Goal: Check status: Check status

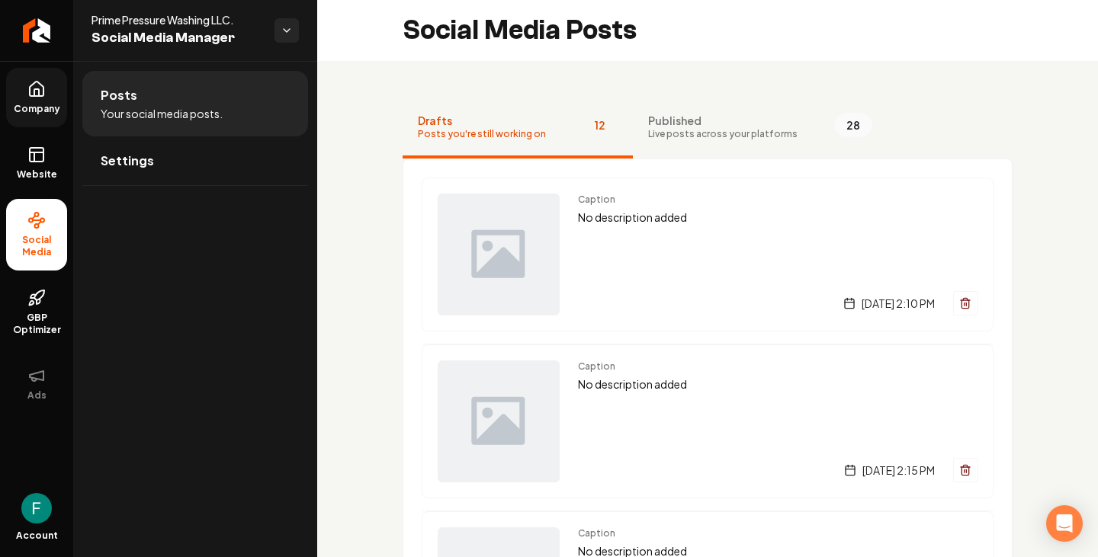
click at [43, 108] on span "Company" at bounding box center [37, 109] width 59 height 12
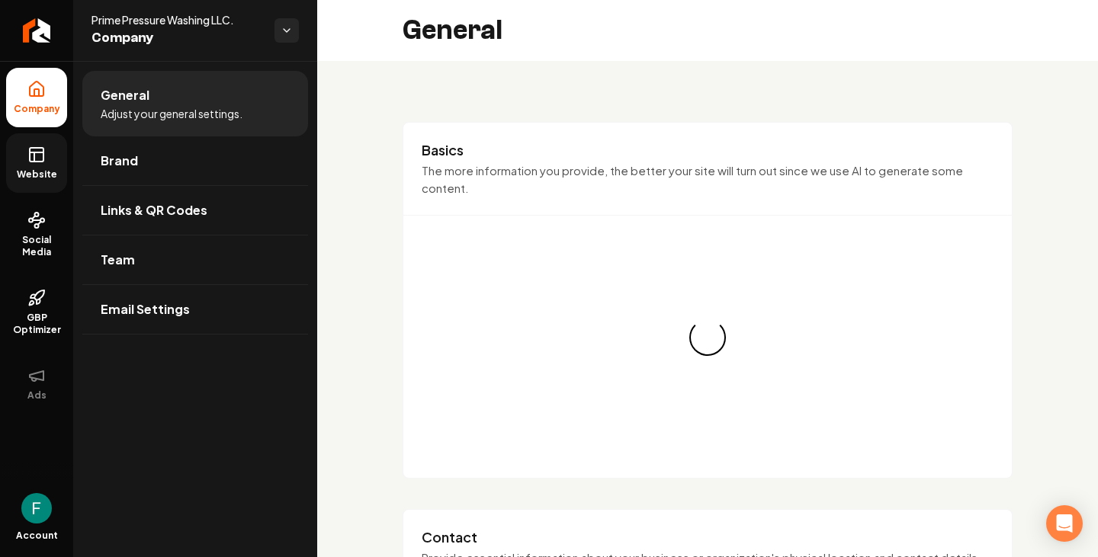
click at [19, 173] on span "Website" at bounding box center [37, 175] width 53 height 12
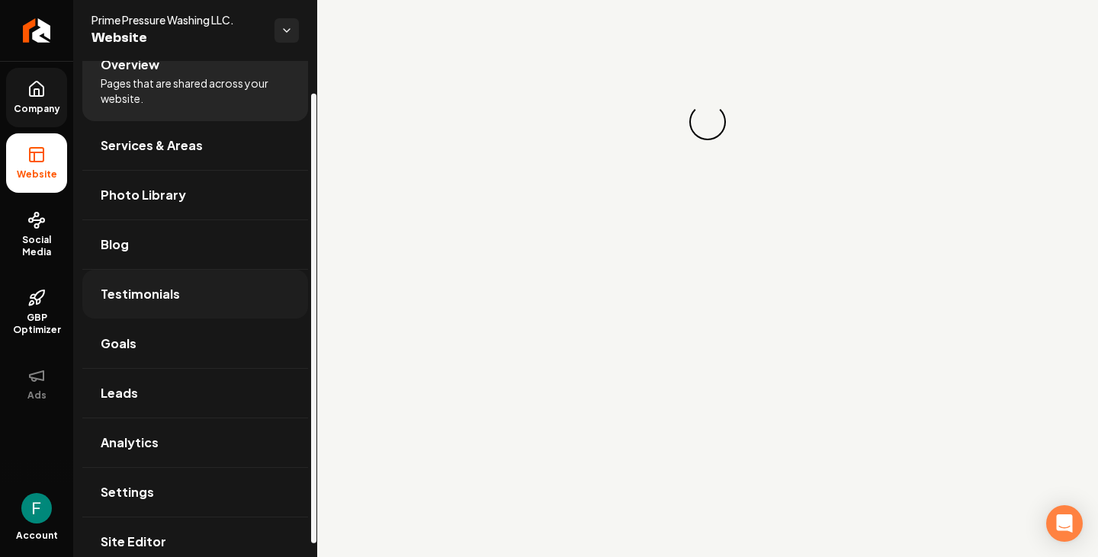
scroll to position [50, 0]
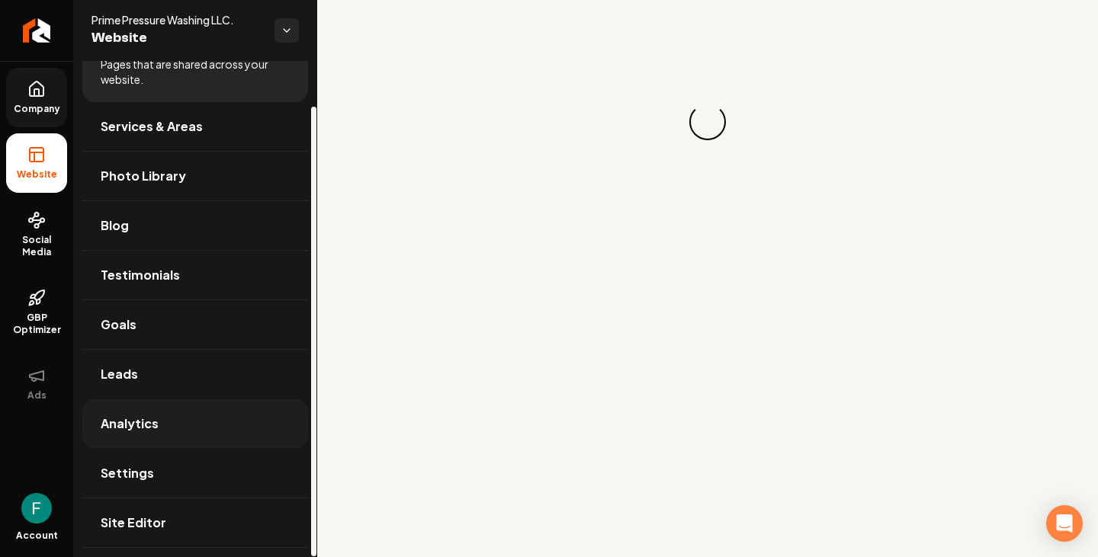
click at [185, 434] on link "Analytics" at bounding box center [195, 424] width 226 height 49
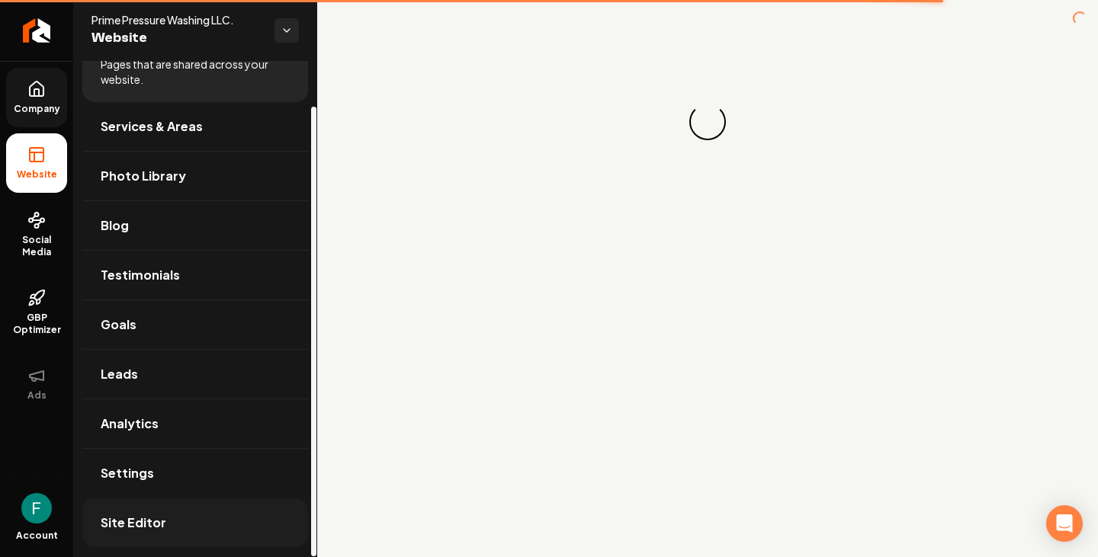
click at [155, 504] on link "Site Editor" at bounding box center [195, 523] width 226 height 49
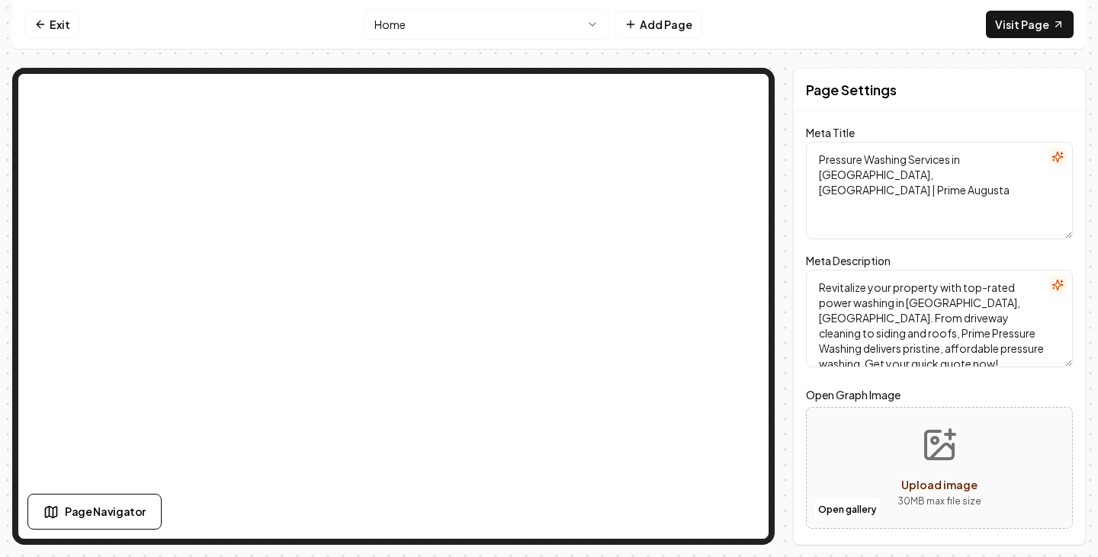
click at [826, 52] on div "Exit Home Add Page Visit Page Page Navigator Page Settings Meta Title Pressure …" at bounding box center [549, 272] width 1074 height 545
click at [523, 14] on html "Computer Required This feature is only available on a computer. Please switch t…" at bounding box center [549, 278] width 1098 height 557
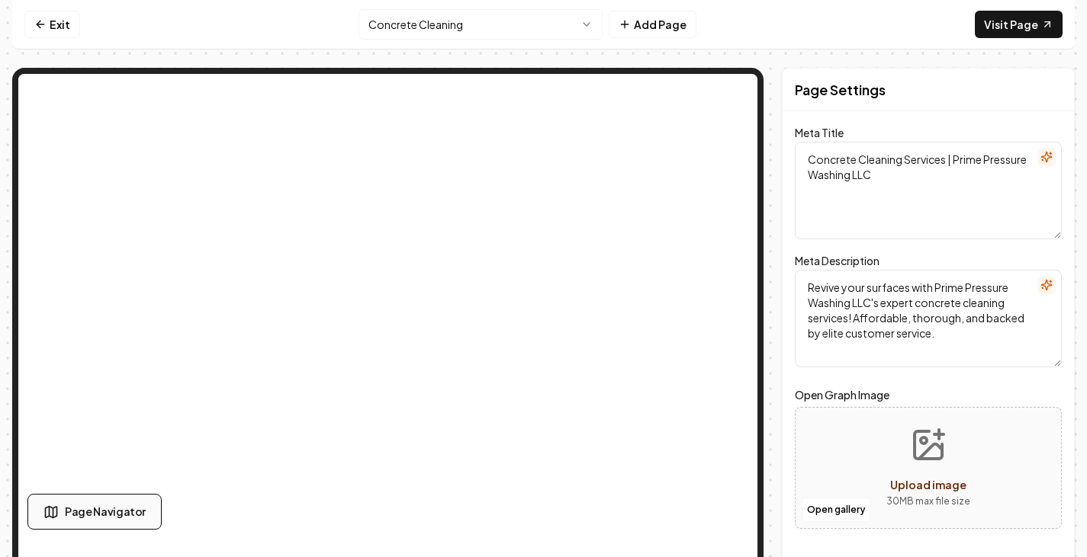
click at [117, 517] on span "Page Navigator" at bounding box center [105, 512] width 81 height 16
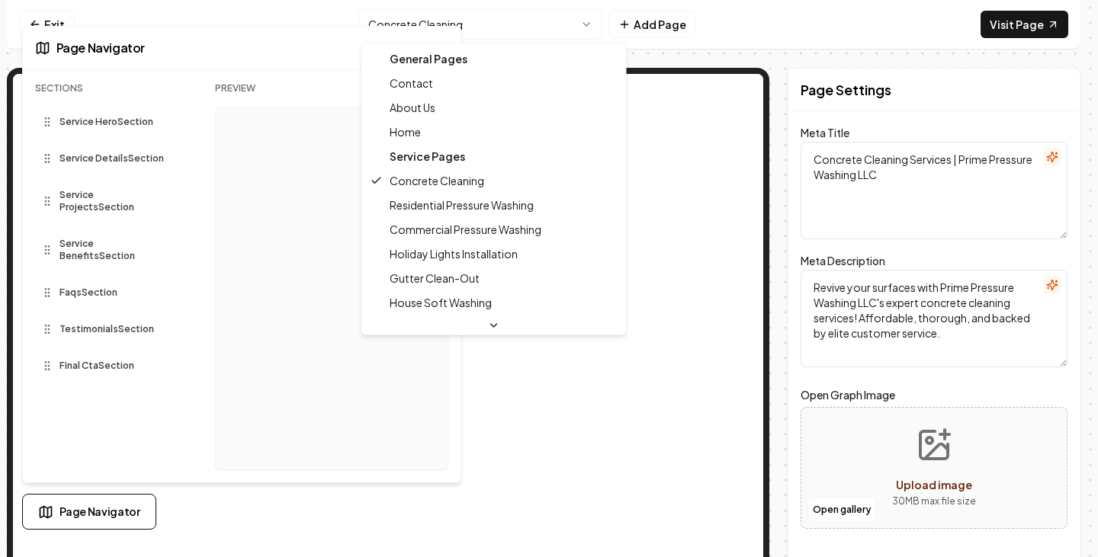
click at [566, 32] on html "Computer Required This feature is only available on a computer. Please switch t…" at bounding box center [549, 278] width 1098 height 557
click at [747, 19] on html "Computer Required This feature is only available on a computer. Please switch t…" at bounding box center [549, 278] width 1098 height 557
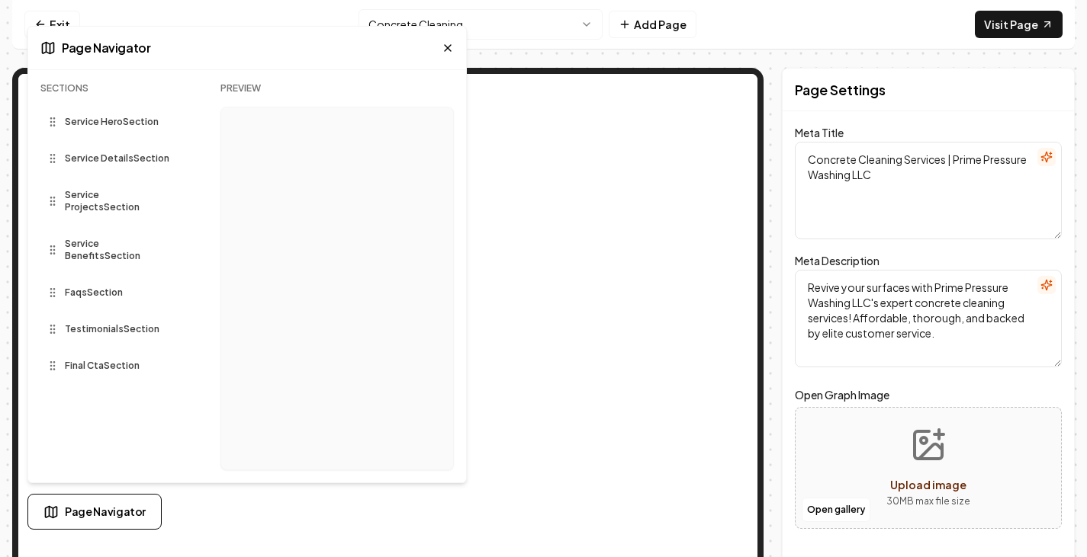
click at [747, 19] on nav "Exit Concrete Cleaning Add Page Visit Page" at bounding box center [543, 25] width 1062 height 50
click at [445, 43] on icon at bounding box center [447, 48] width 12 height 12
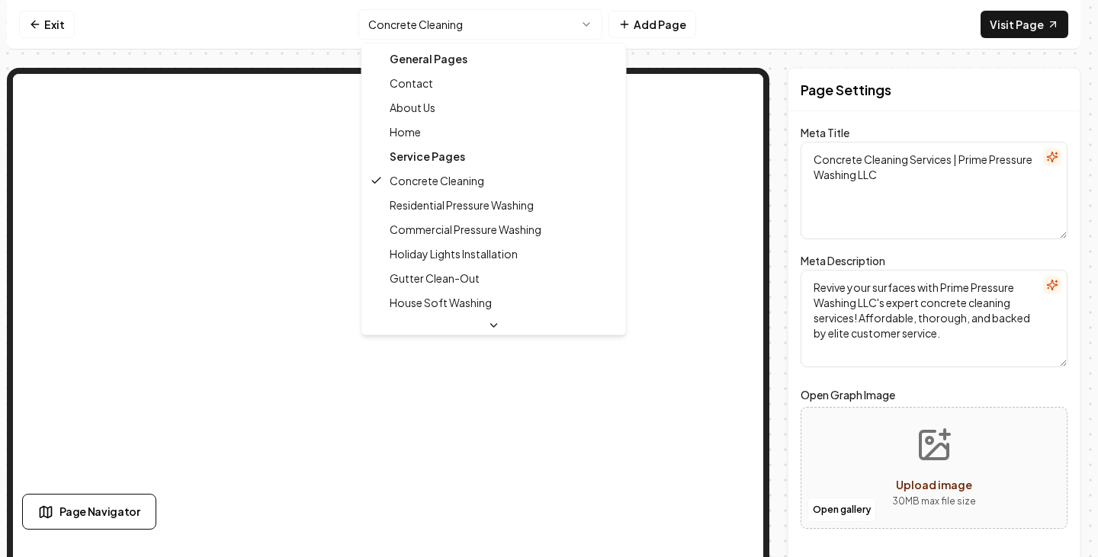
click at [498, 21] on html "Computer Required This feature is only available on a computer. Please switch t…" at bounding box center [549, 278] width 1098 height 557
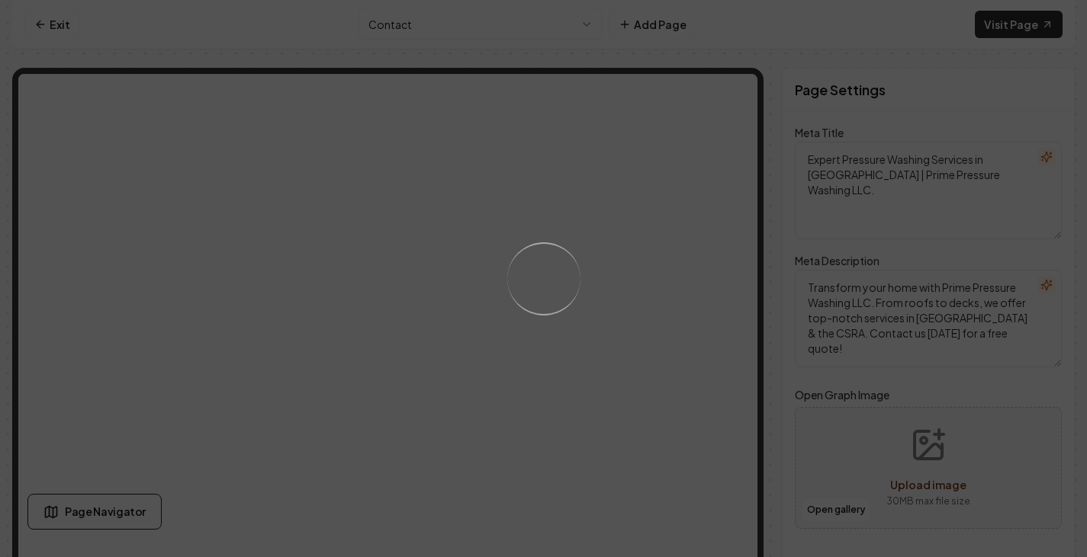
click at [488, 42] on div "Loading..." at bounding box center [543, 278] width 1087 height 557
drag, startPoint x: 327, startPoint y: 19, endPoint x: 274, endPoint y: 29, distance: 54.3
drag, startPoint x: 274, startPoint y: 29, endPoint x: 182, endPoint y: 45, distance: 92.9
click at [182, 45] on div "Loading..." at bounding box center [543, 278] width 1087 height 557
type textarea "Concrete Cleaning Services | Prime Pressure Washing LLC"
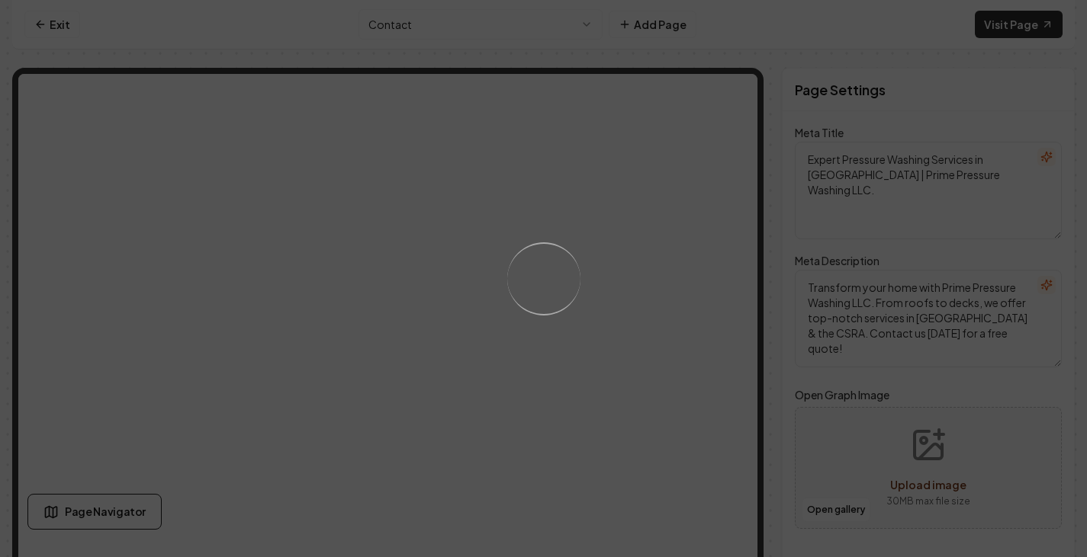
type textarea "Revive your surfaces with Prime Pressure Washing LLC's expert concrete cleaning…"
type input "concrete-cleaning"
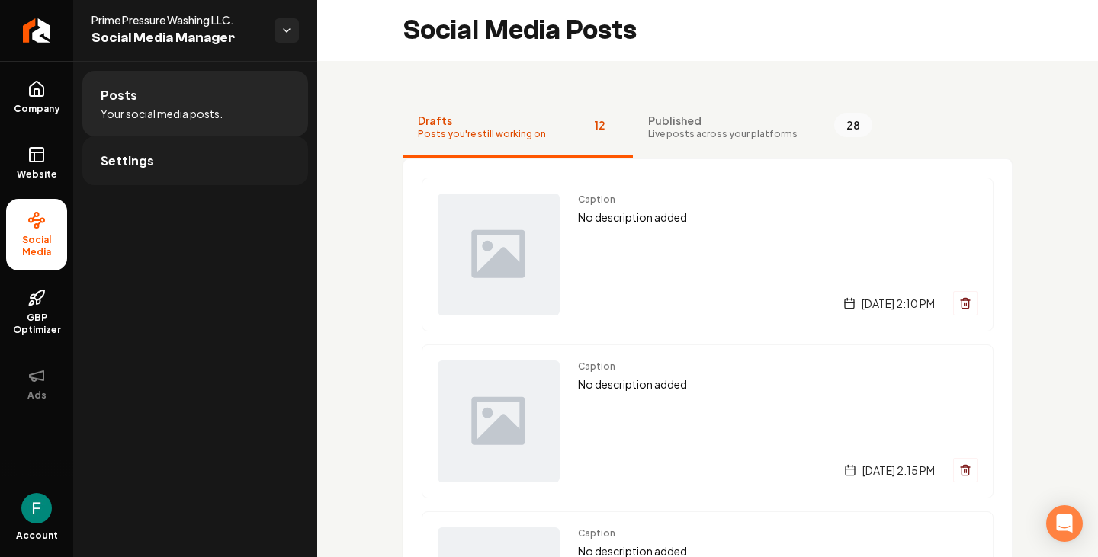
click at [114, 156] on span "Settings" at bounding box center [127, 161] width 53 height 18
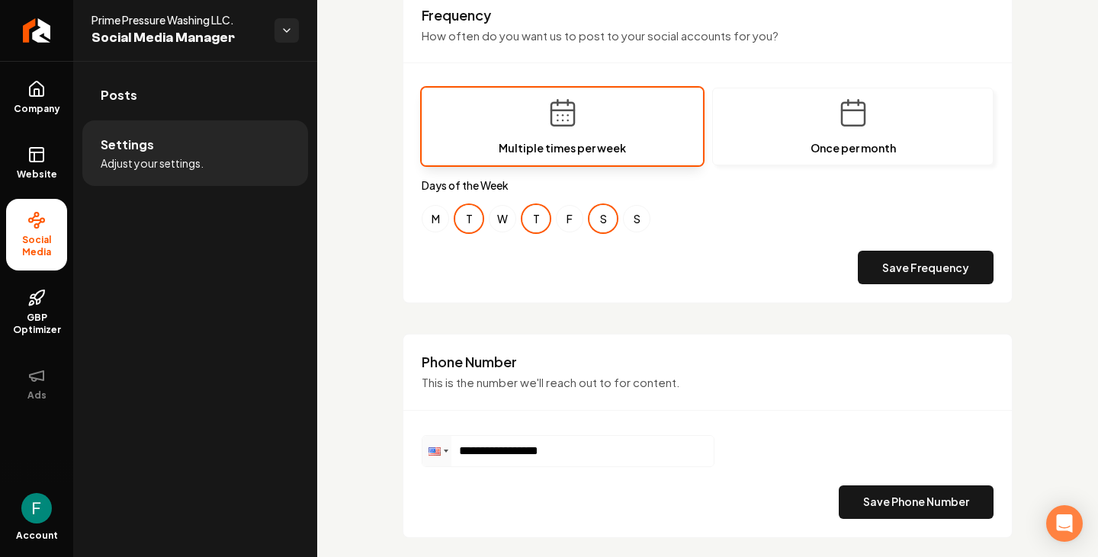
scroll to position [544, 0]
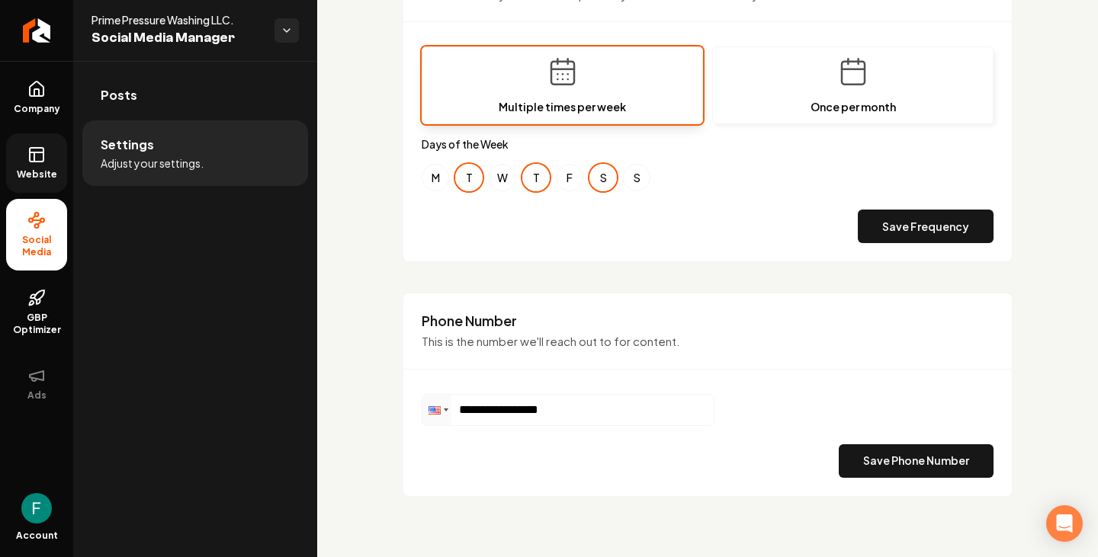
click at [32, 185] on link "Website" at bounding box center [36, 162] width 61 height 59
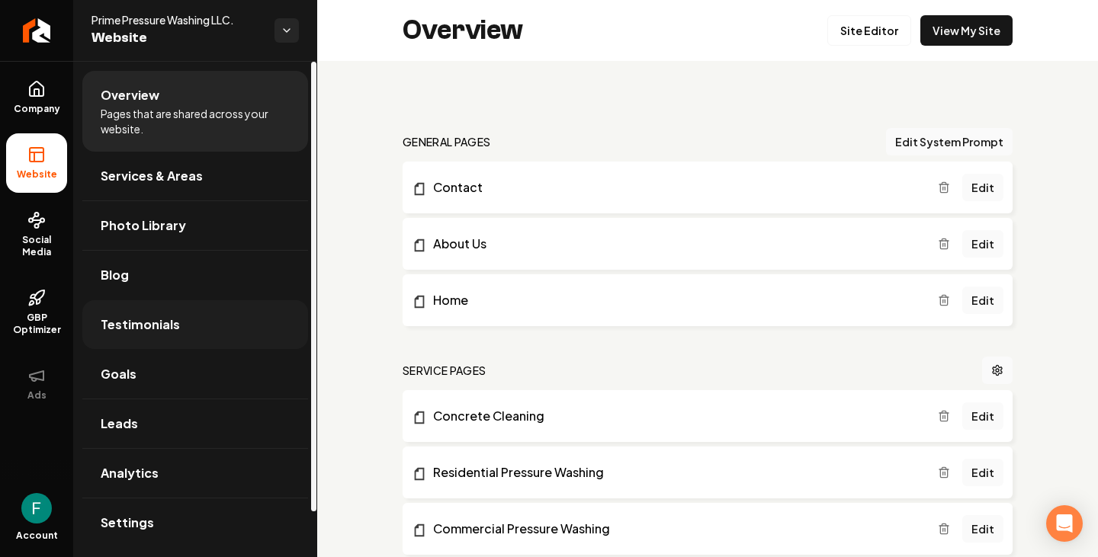
scroll to position [50, 0]
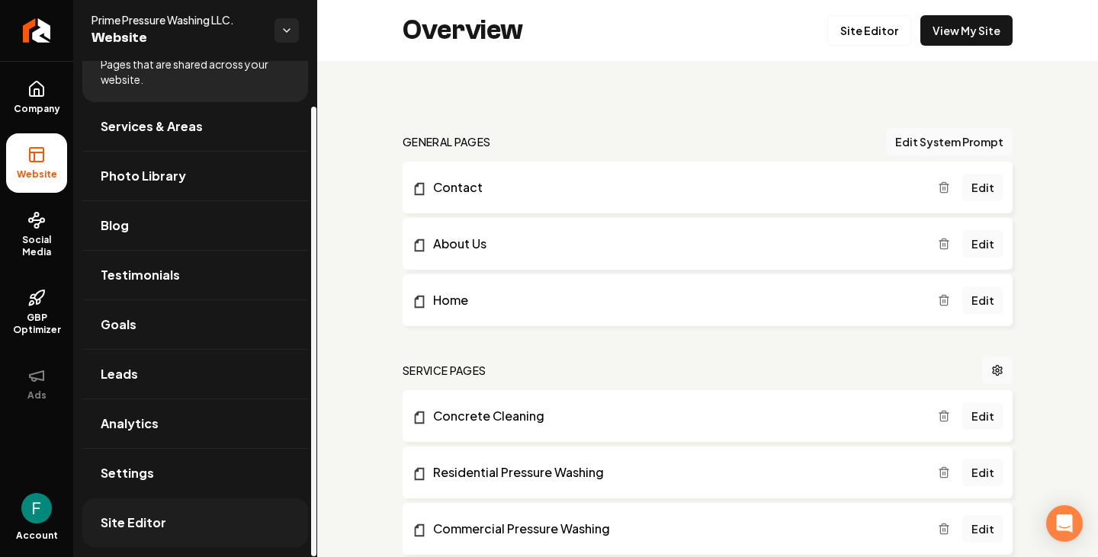
click at [166, 518] on link "Site Editor" at bounding box center [195, 523] width 226 height 49
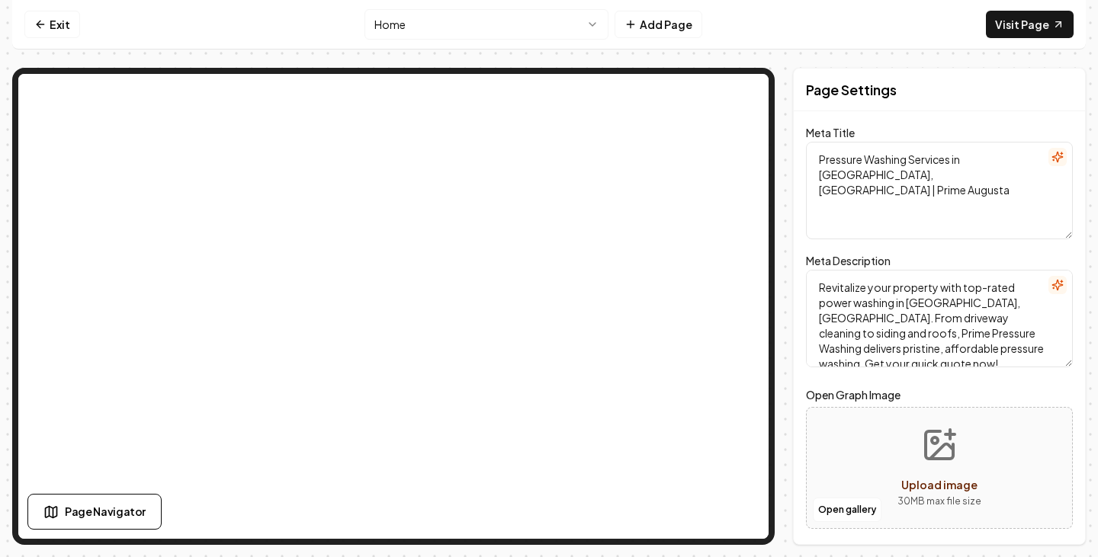
click at [450, 36] on html "Computer Required This feature is only available on a computer. Please switch t…" at bounding box center [549, 278] width 1098 height 557
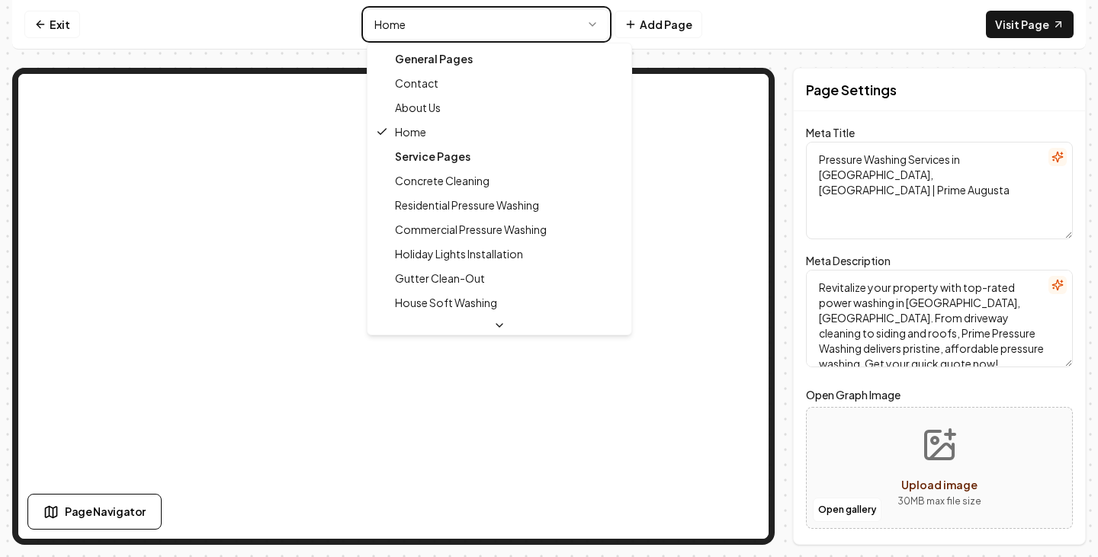
click at [185, 18] on html "Computer Required This feature is only available on a computer. Please switch t…" at bounding box center [549, 278] width 1098 height 557
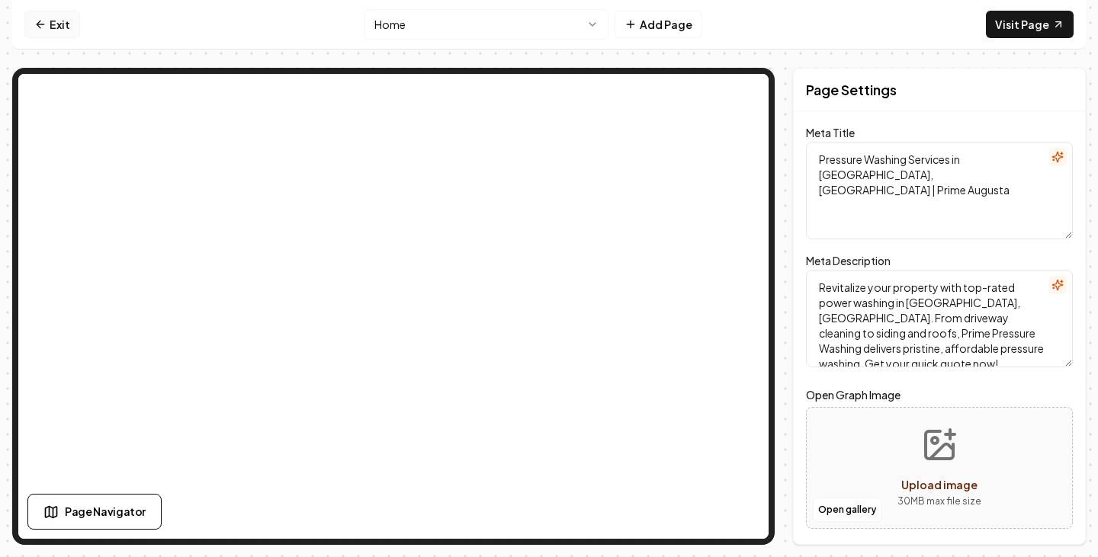
click at [37, 18] on icon at bounding box center [40, 24] width 12 height 12
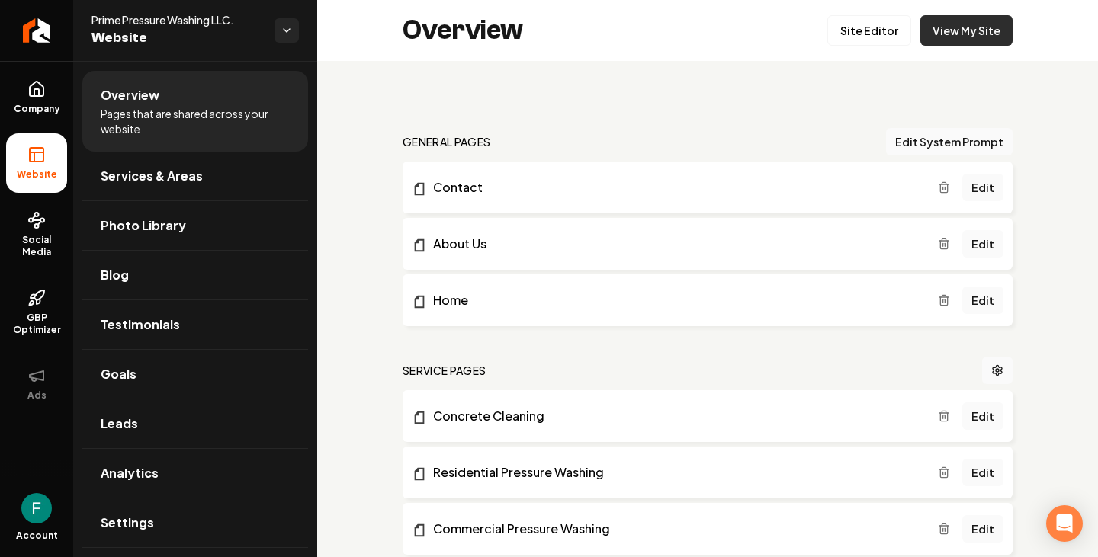
click at [978, 40] on link "View My Site" at bounding box center [966, 30] width 92 height 30
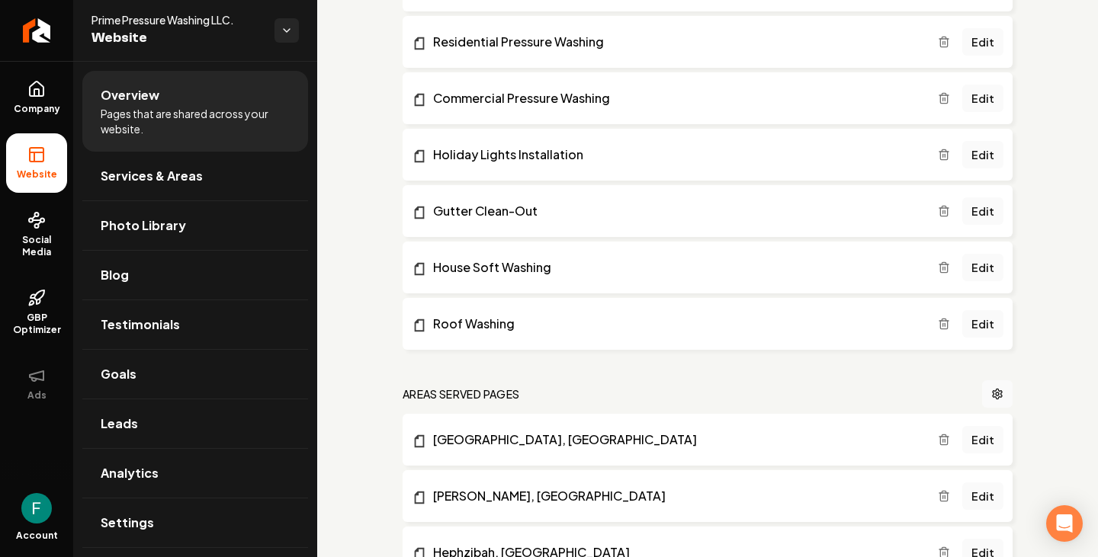
scroll to position [433, 0]
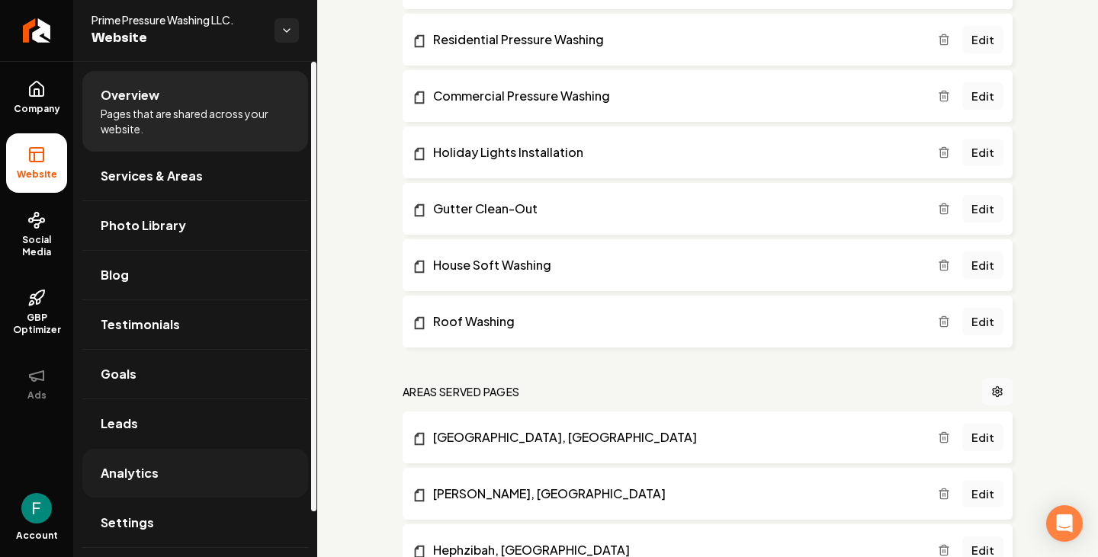
click at [180, 459] on link "Analytics" at bounding box center [195, 473] width 226 height 49
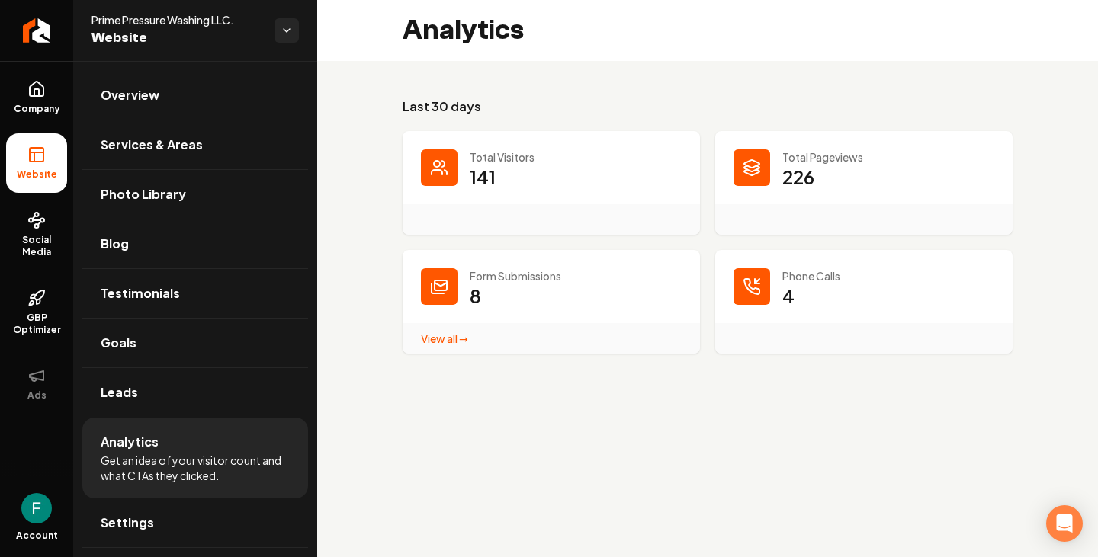
click at [463, 335] on link "View all → Form Submissions stats" at bounding box center [444, 339] width 47 height 14
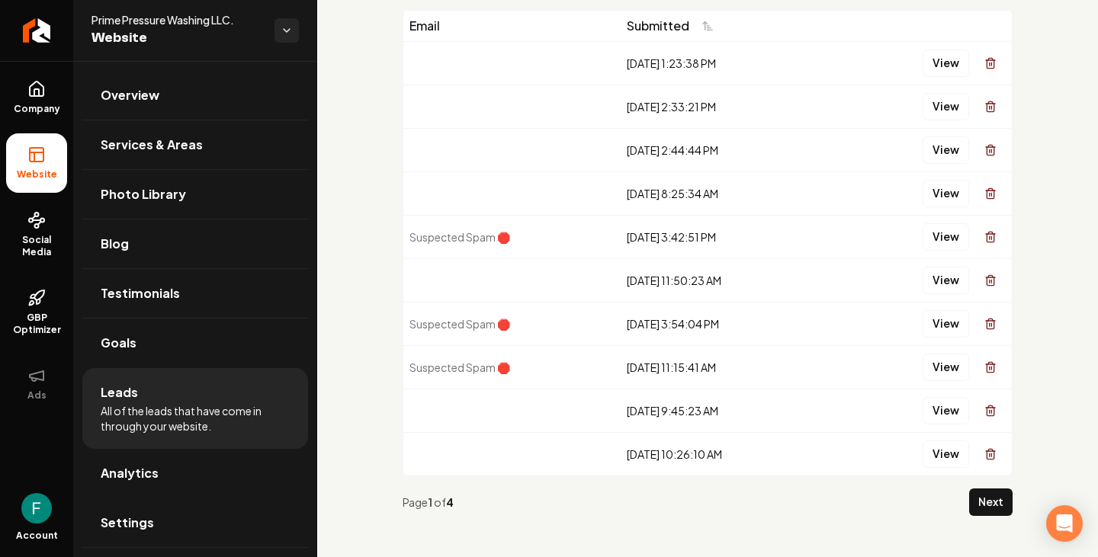
scroll to position [91, 0]
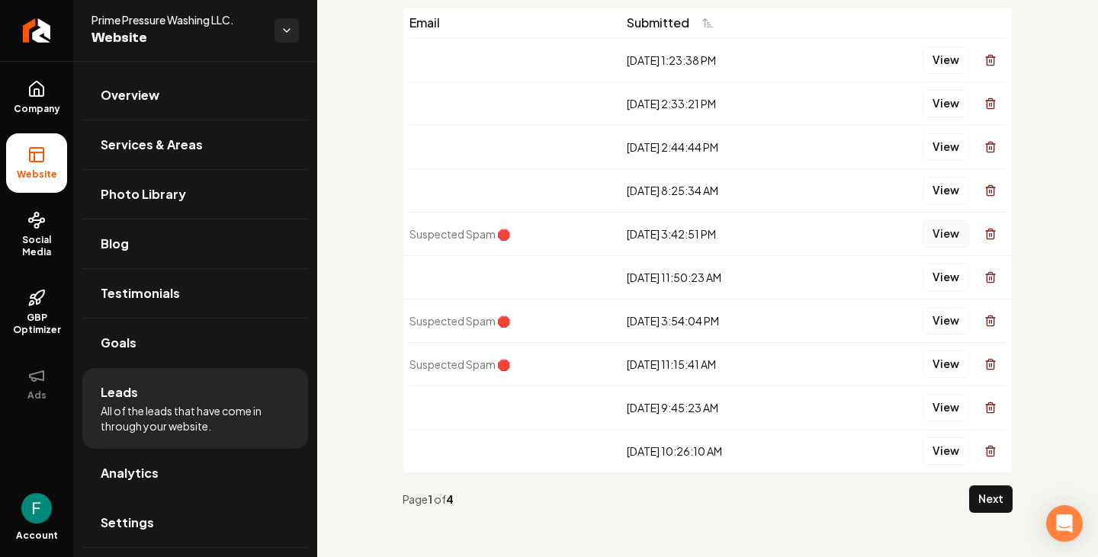
click at [945, 236] on button "View" at bounding box center [946, 233] width 47 height 27
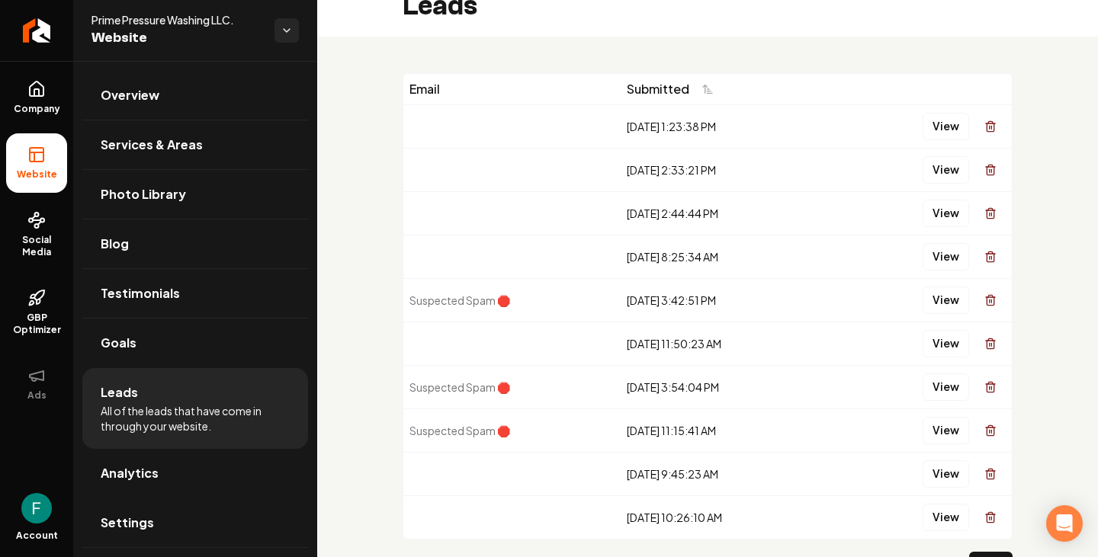
scroll to position [0, 0]
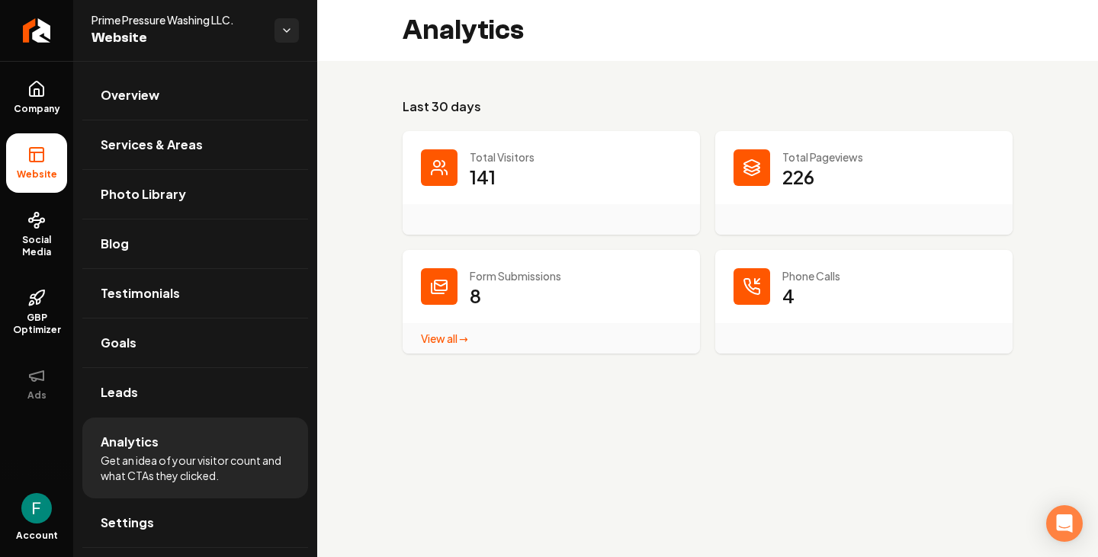
click at [447, 343] on link "View all → Form Submissions stats" at bounding box center [444, 339] width 47 height 14
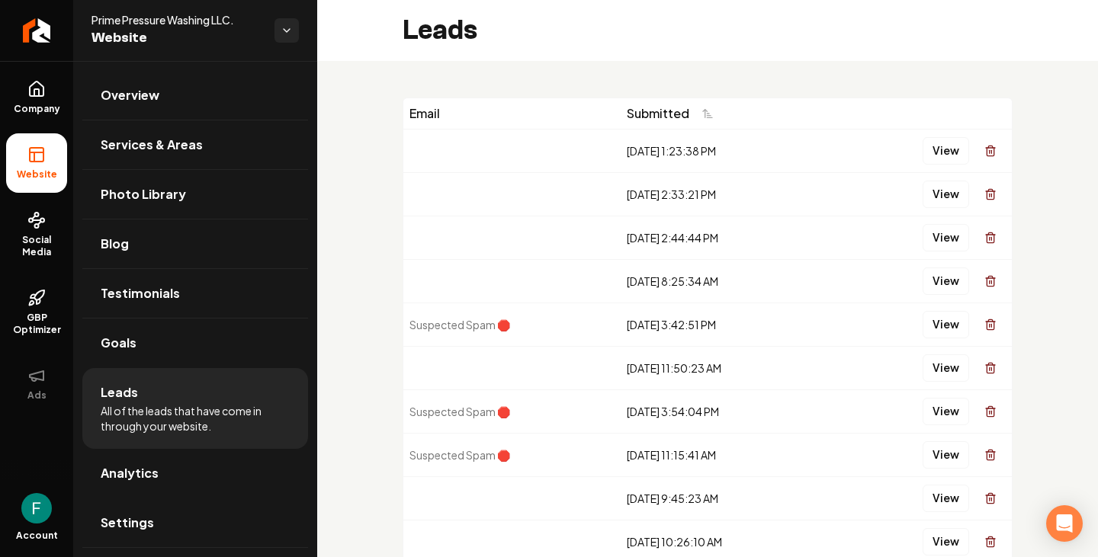
scroll to position [95, 0]
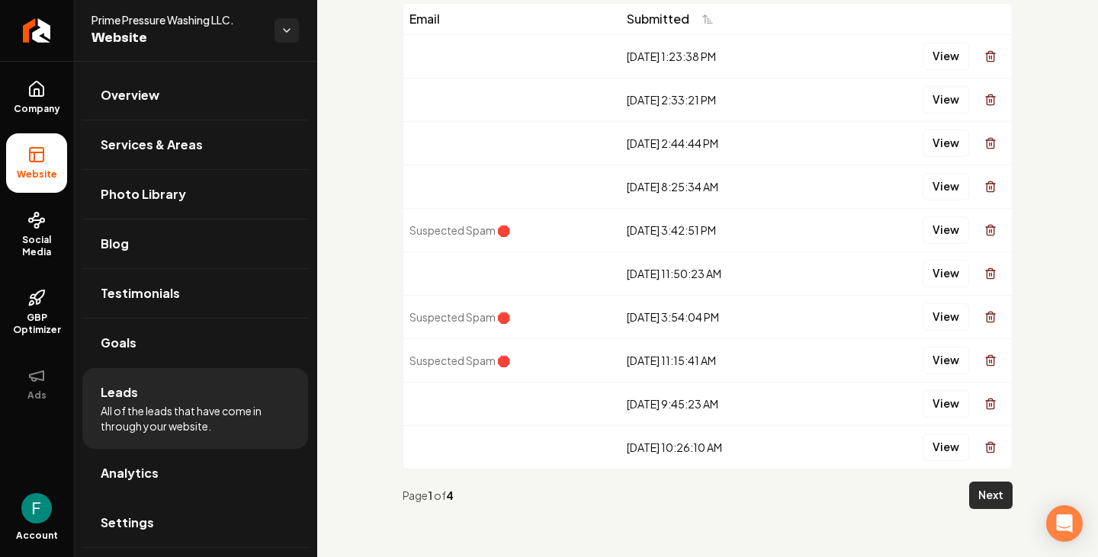
click at [969, 490] on button "Next" at bounding box center [990, 495] width 43 height 27
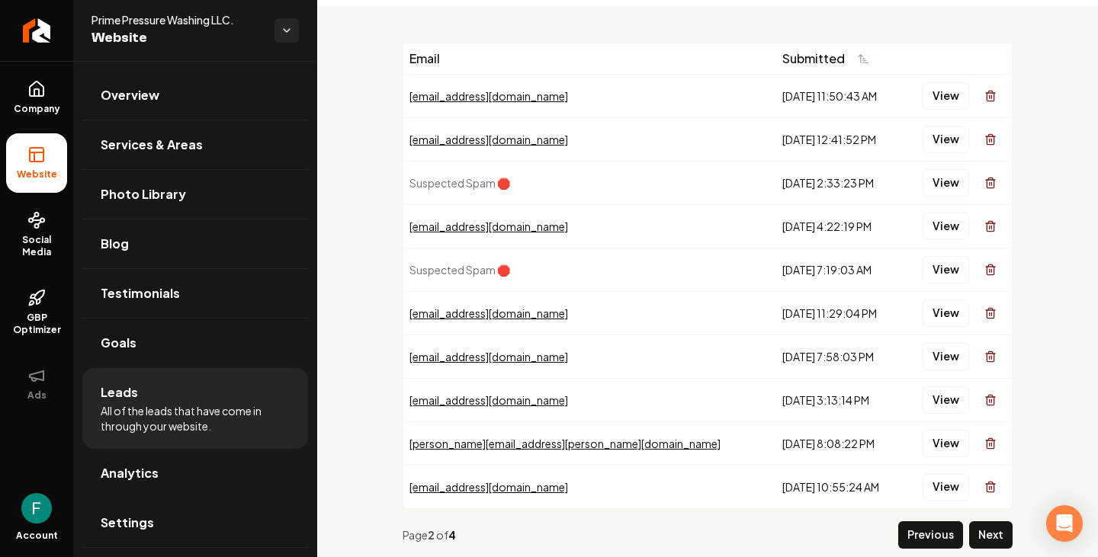
scroll to position [50, 0]
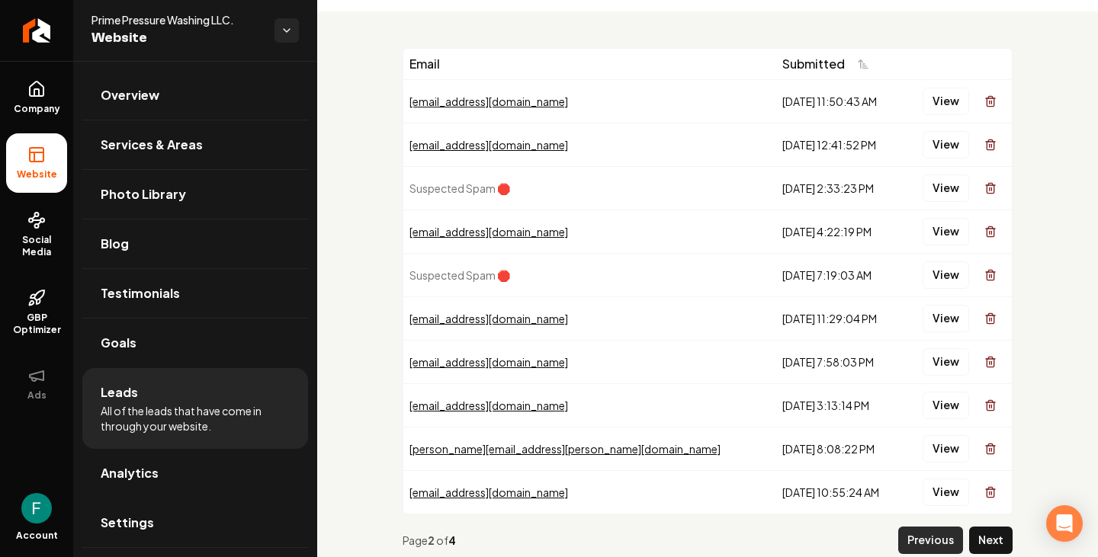
click at [907, 541] on button "Previous" at bounding box center [930, 540] width 65 height 27
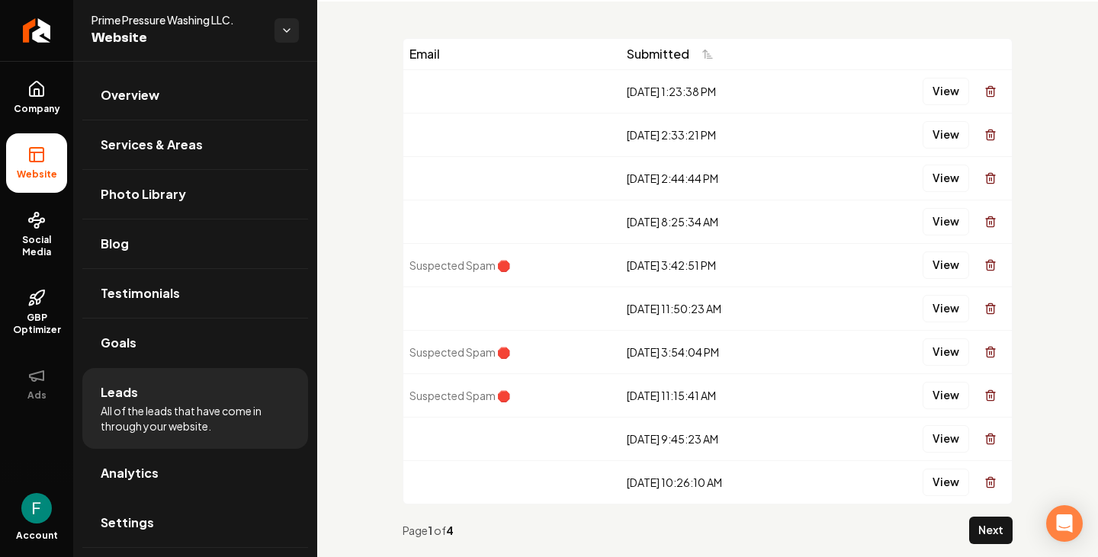
scroll to position [59, 0]
click at [983, 522] on button "Next" at bounding box center [990, 531] width 43 height 27
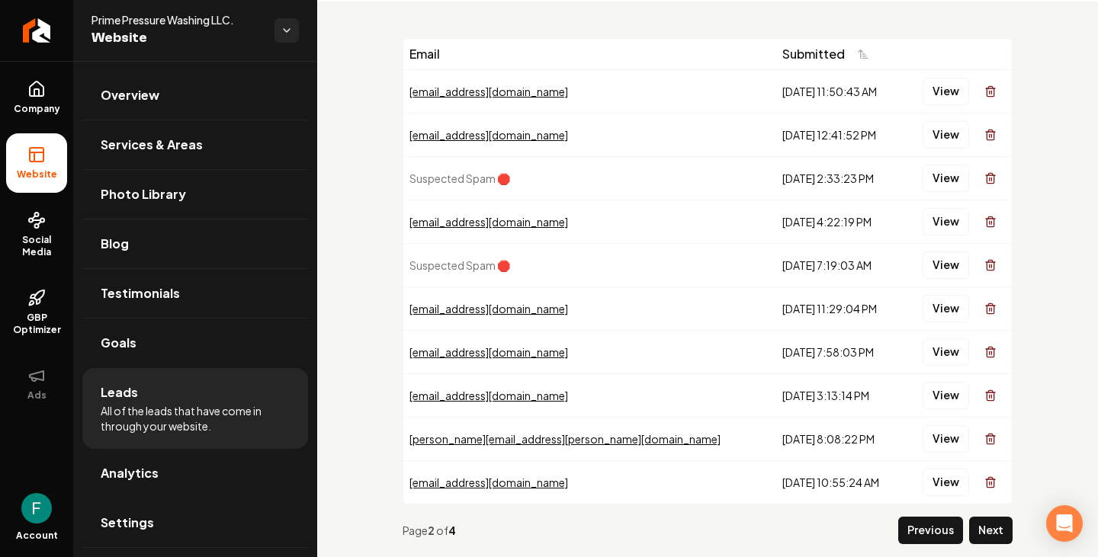
scroll to position [95, 0]
